Goal: Information Seeking & Learning: Learn about a topic

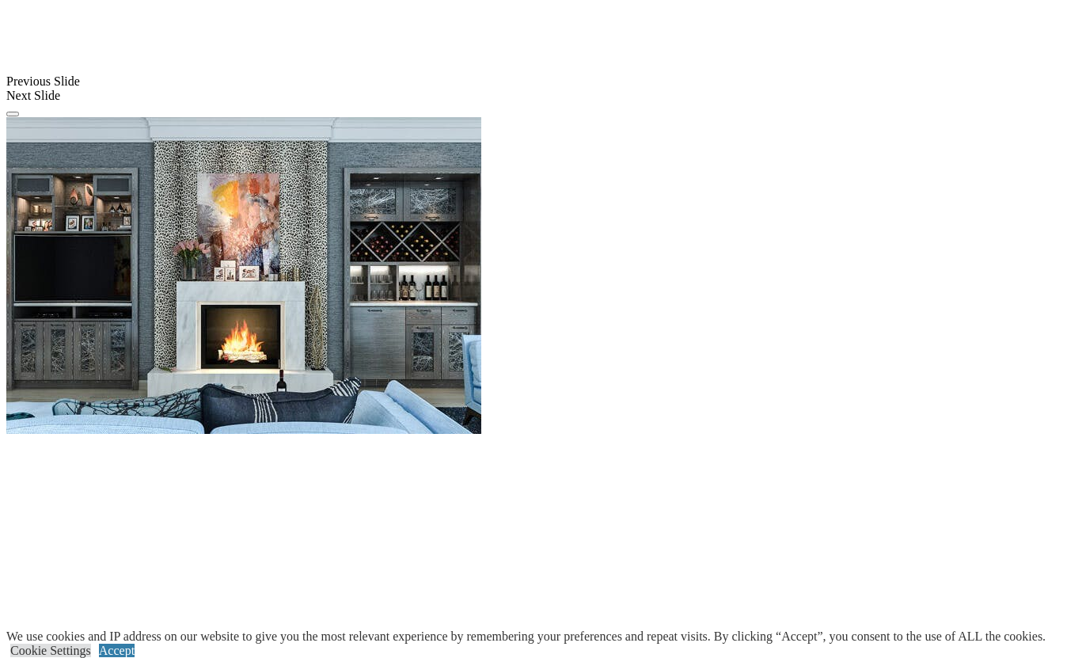
scroll to position [1440, 0]
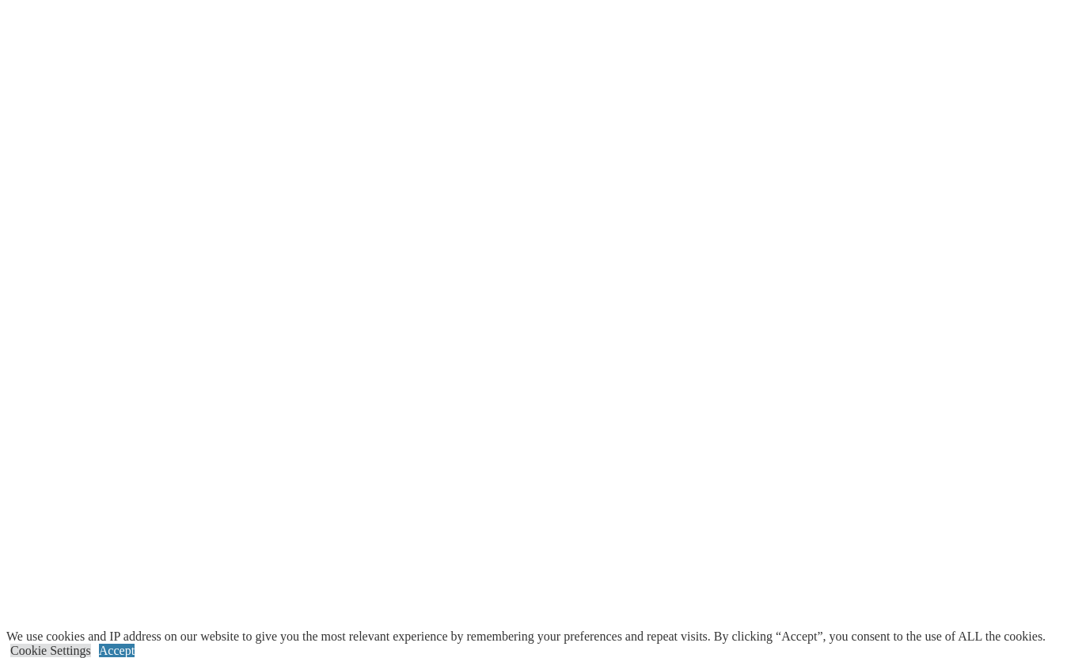
scroll to position [1895, 0]
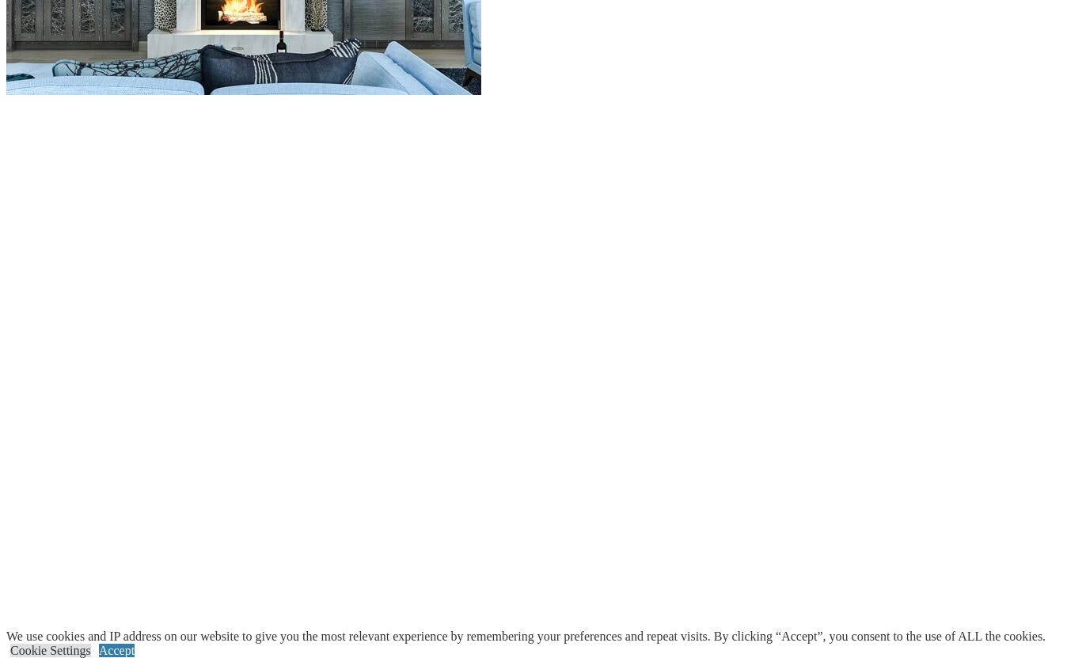
scroll to position [1755, 0]
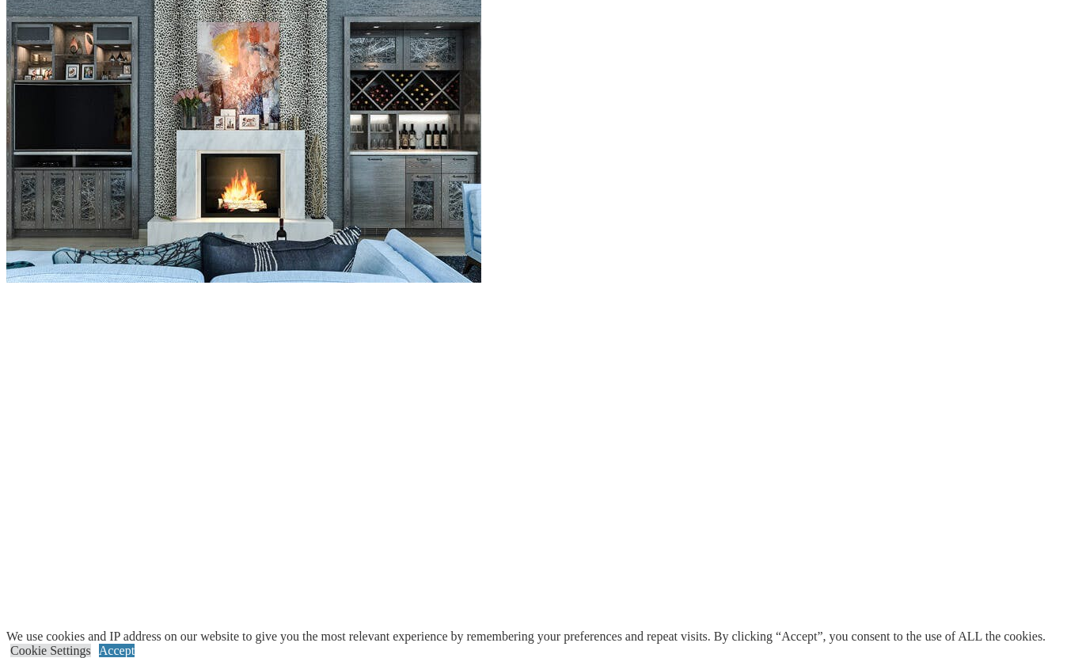
scroll to position [1570, 0]
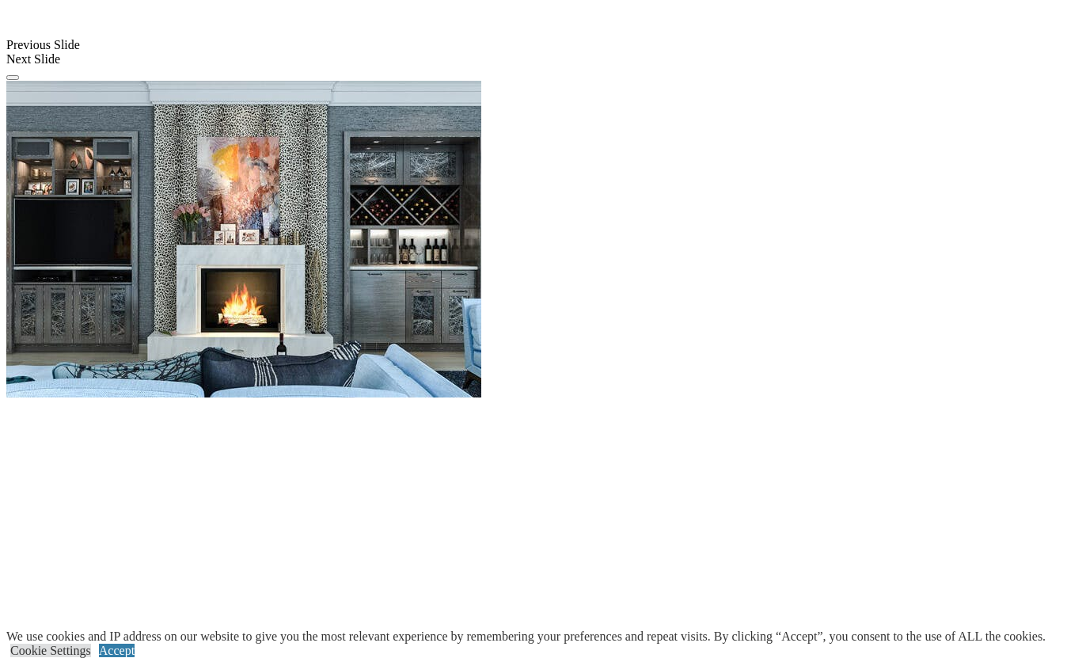
scroll to position [1458, 0]
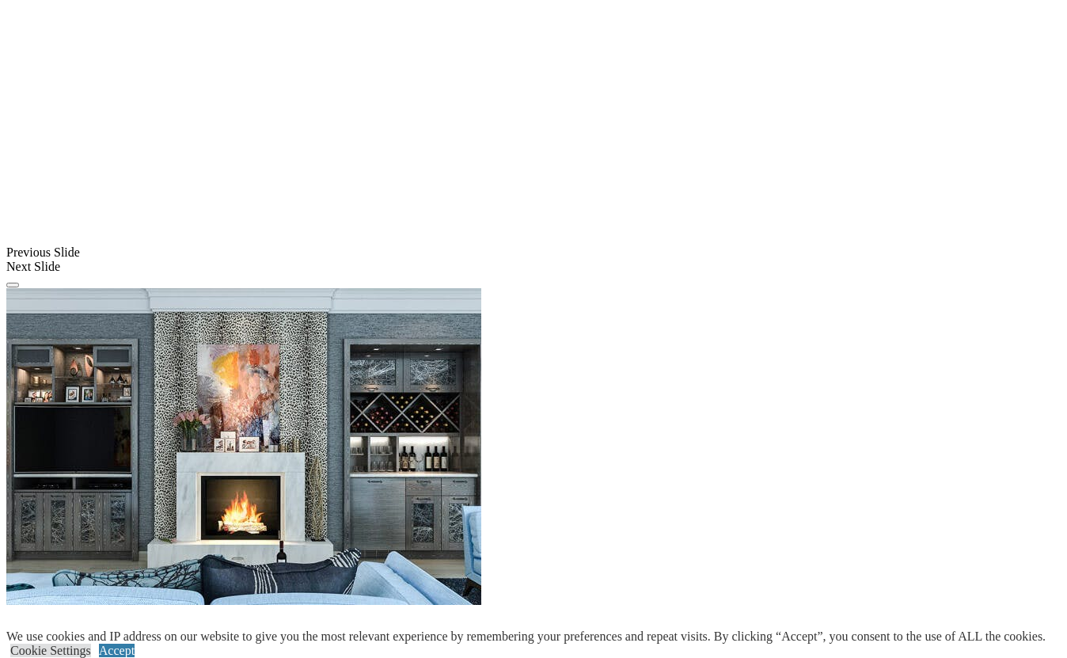
scroll to position [1250, 0]
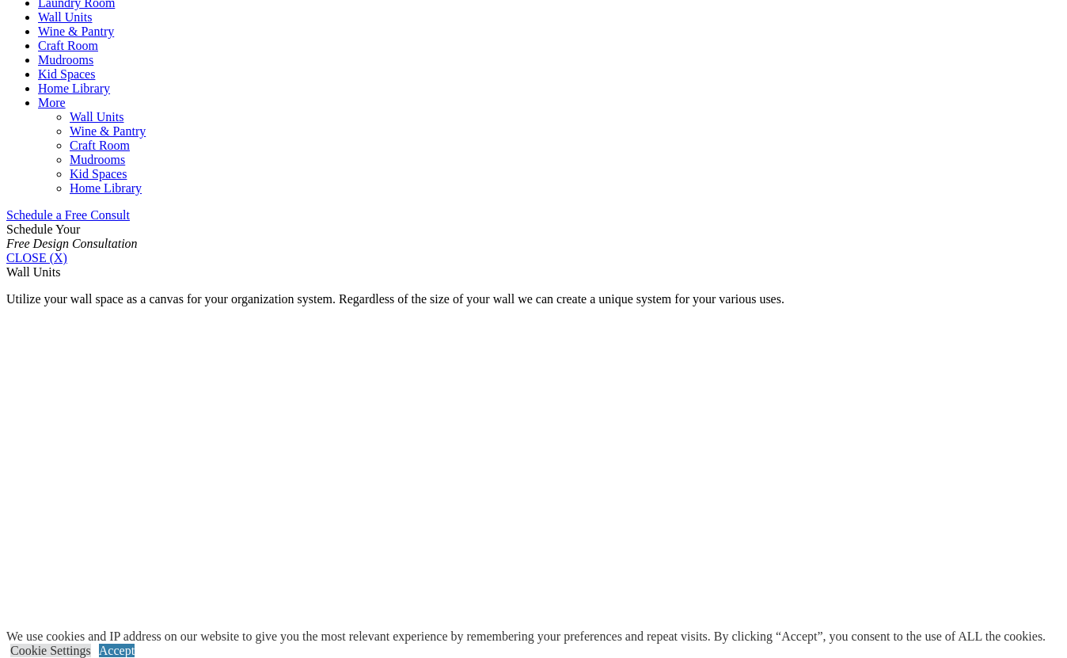
scroll to position [1104, 0]
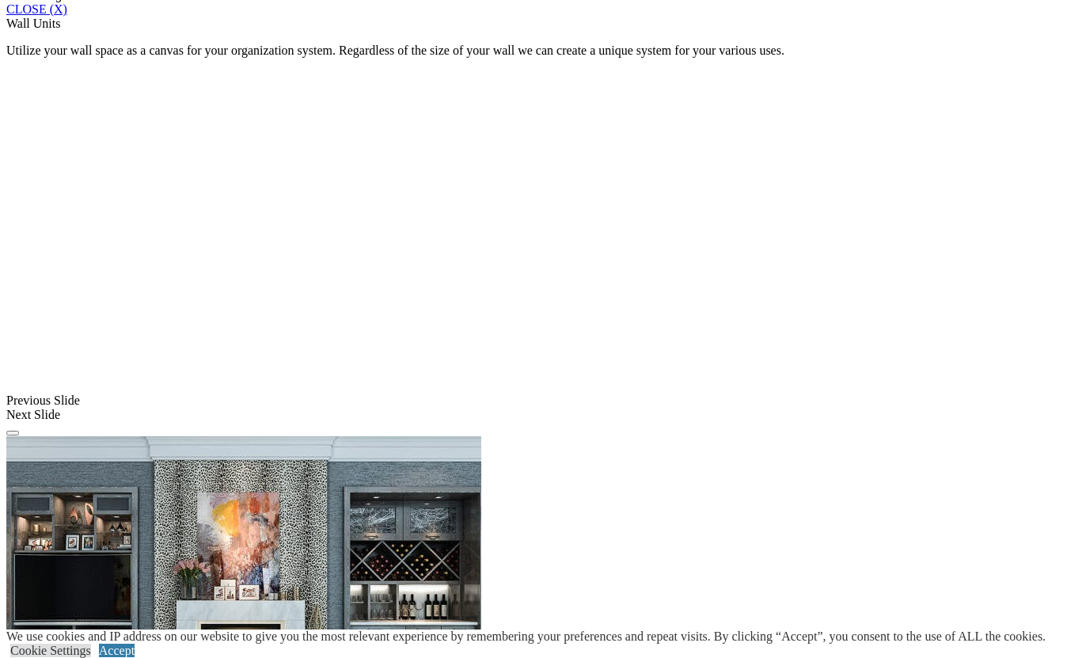
drag, startPoint x: 370, startPoint y: 311, endPoint x: 319, endPoint y: 273, distance: 64.0
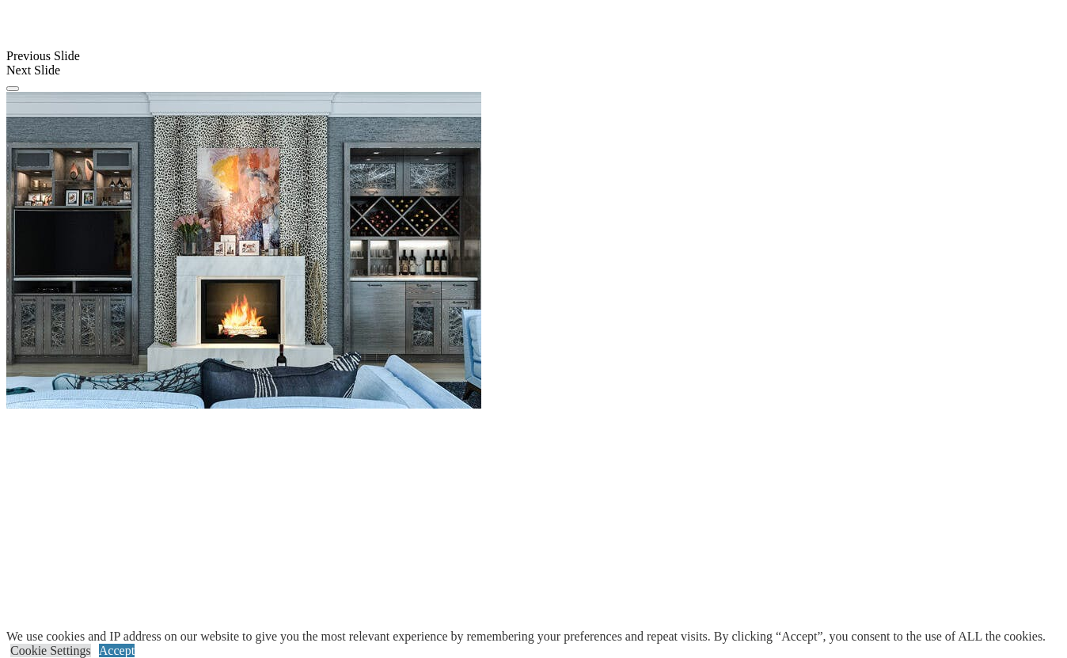
scroll to position [1525, 0]
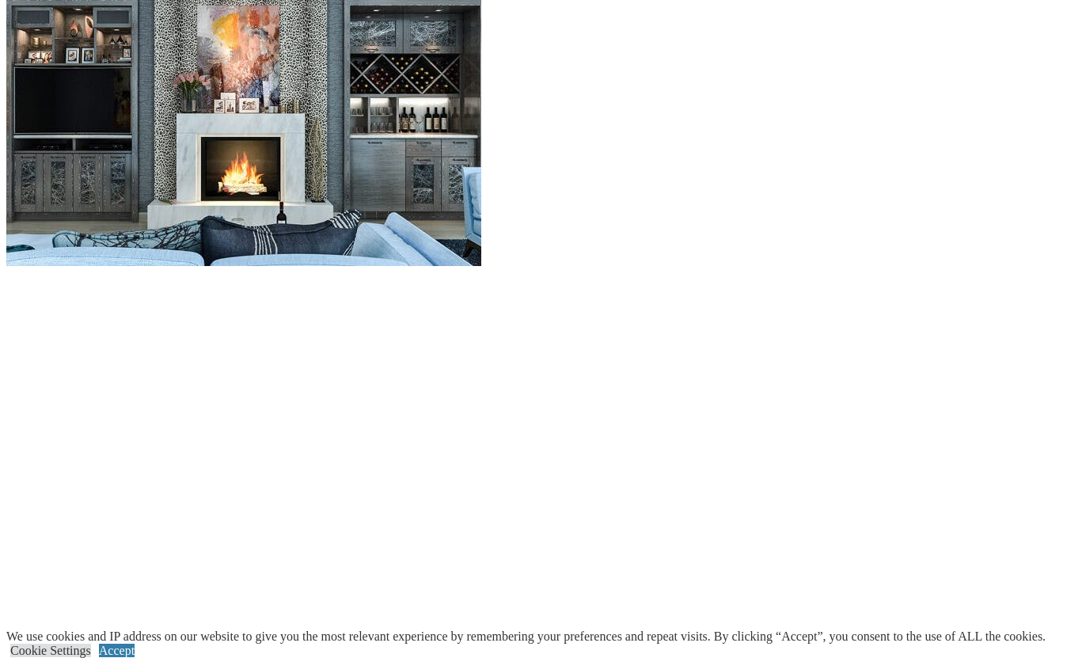
scroll to position [1594, 0]
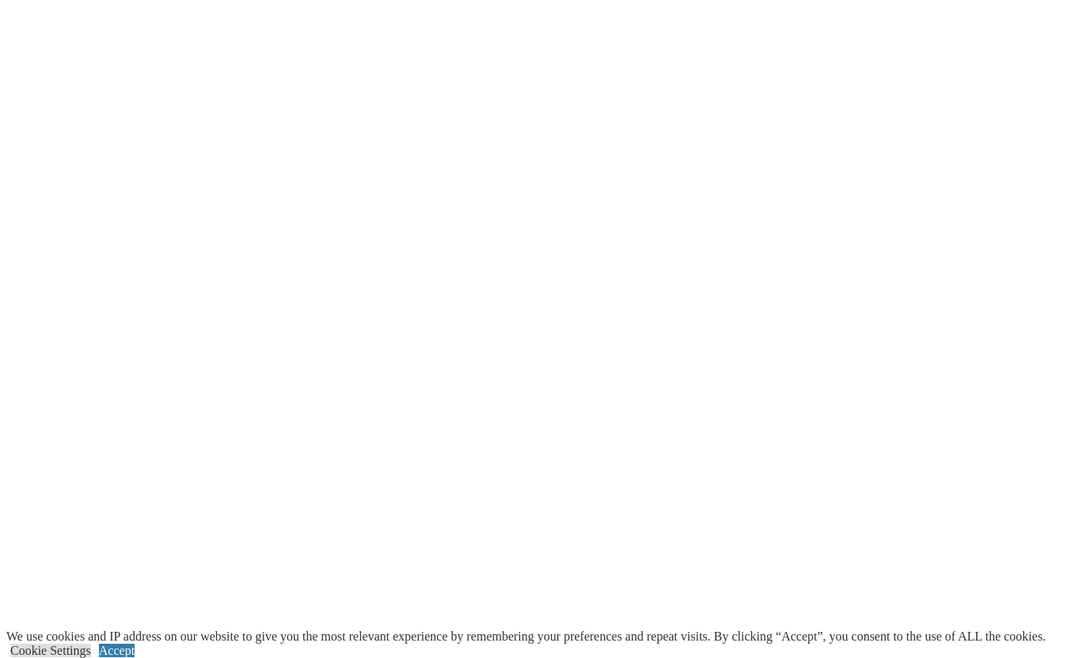
scroll to position [1900, 0]
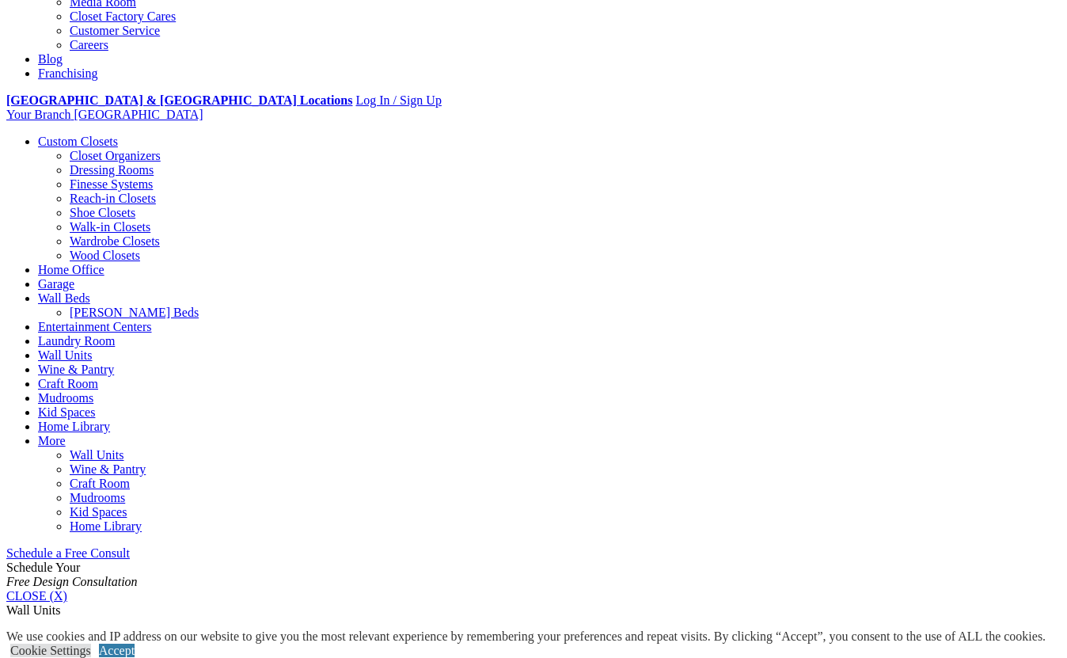
scroll to position [284, 0]
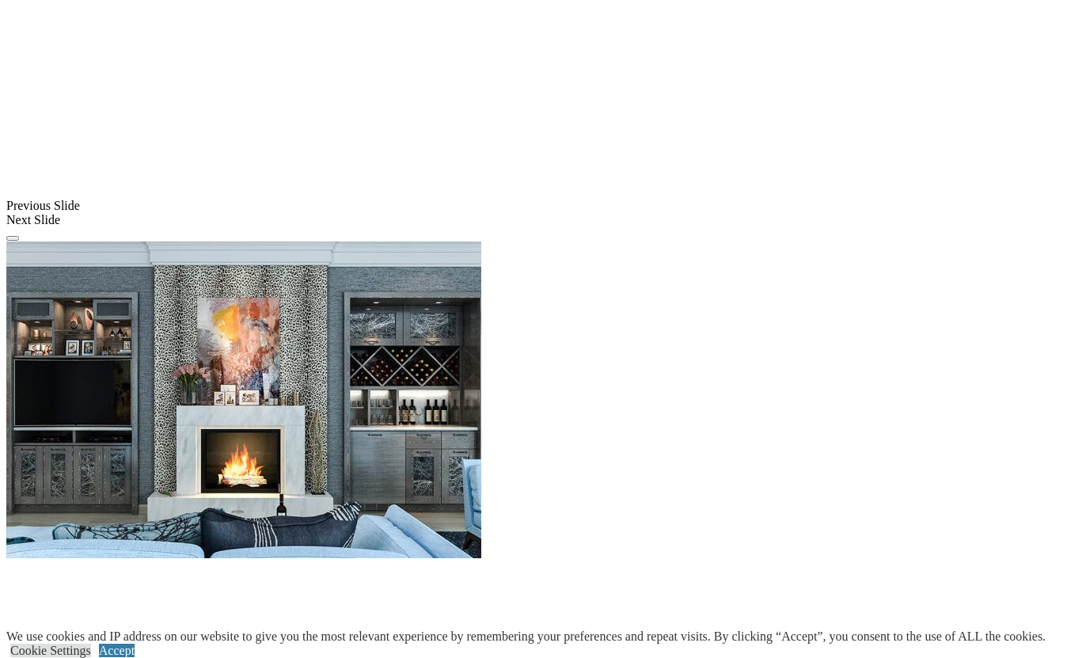
scroll to position [1254, 0]
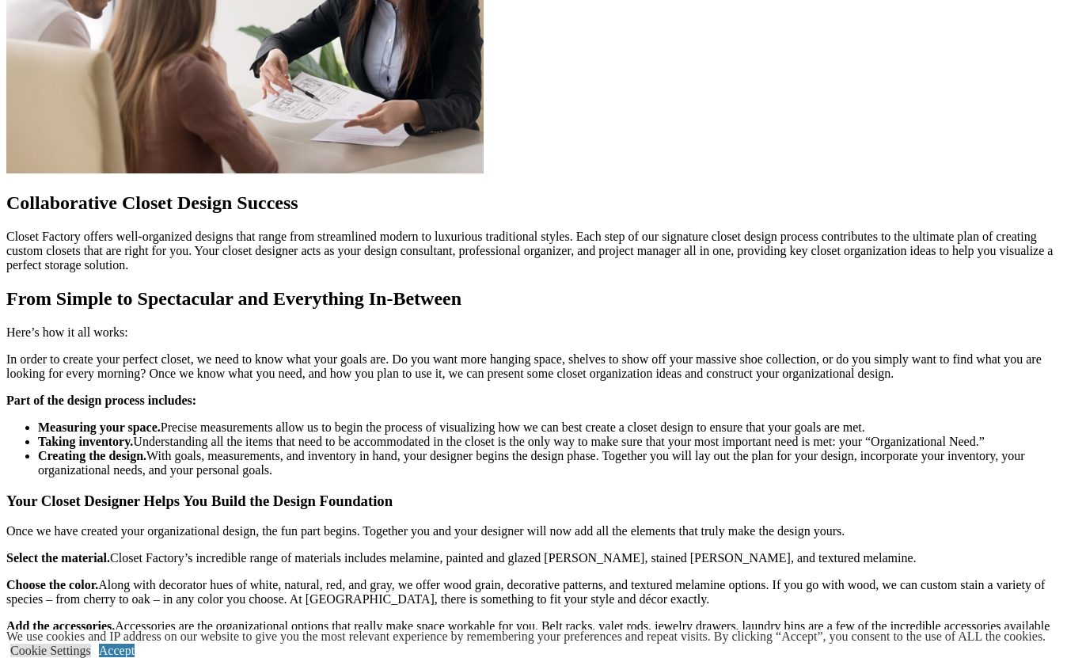
scroll to position [1823, 0]
